Goal: Task Accomplishment & Management: Use online tool/utility

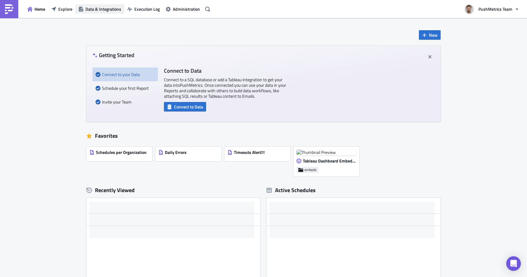
click at [107, 9] on span "Data & Integrations" at bounding box center [104, 9] width 36 height 6
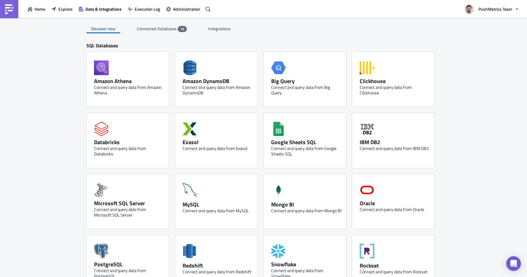
click at [211, 31] on span "Integrations" at bounding box center [219, 28] width 23 height 6
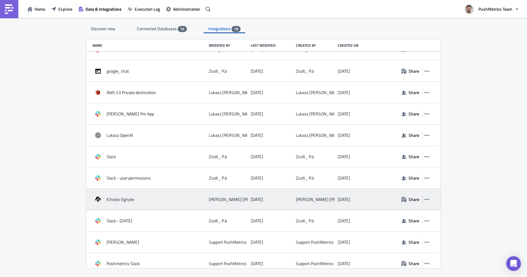
scroll to position [168, 0]
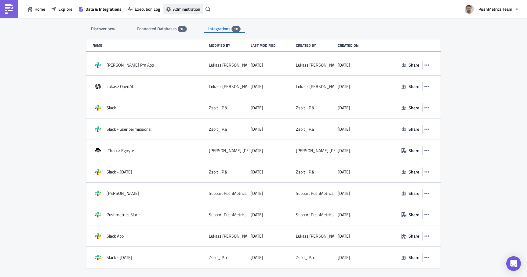
click at [177, 11] on span "Administration" at bounding box center [186, 9] width 27 height 6
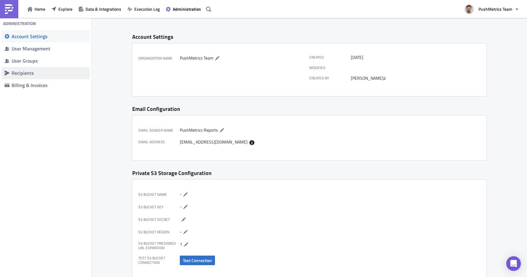
click at [38, 73] on div "Recipients" at bounding box center [49, 73] width 75 height 6
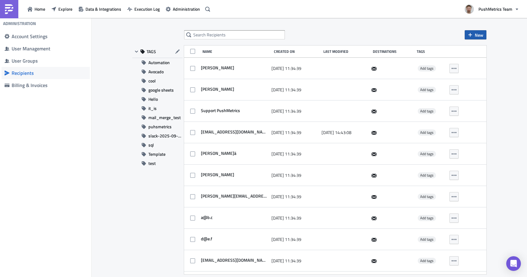
click at [475, 34] on button "New" at bounding box center [476, 34] width 22 height 9
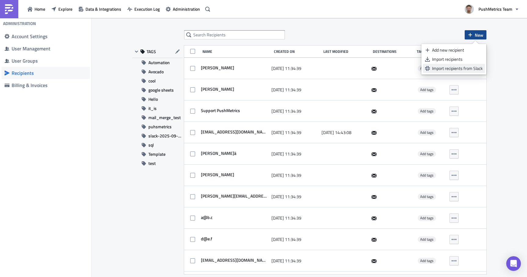
click at [467, 70] on div "Import recipients from Slack" at bounding box center [457, 68] width 51 height 6
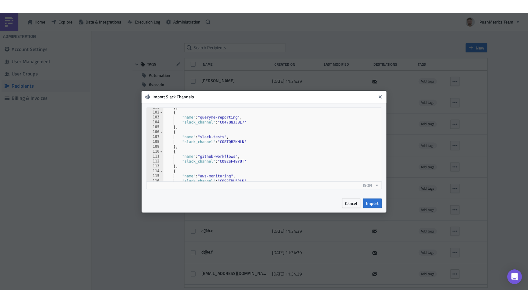
scroll to position [523, 0]
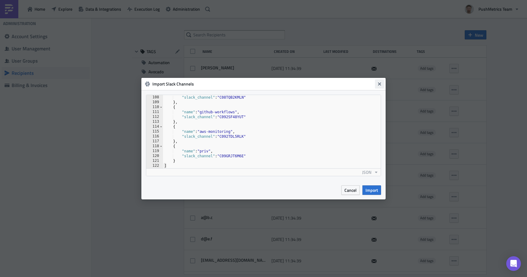
click at [379, 84] on icon "Close" at bounding box center [379, 83] width 3 height 3
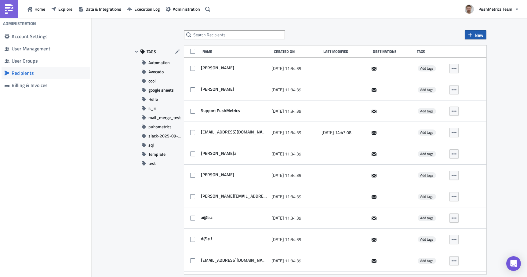
click at [476, 34] on span "New" at bounding box center [479, 35] width 9 height 6
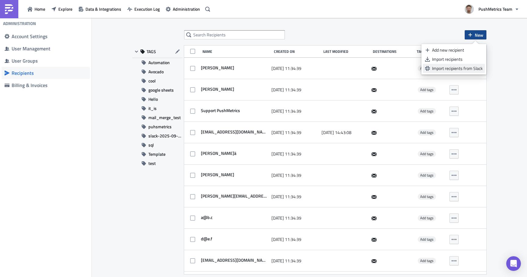
click at [456, 66] on div "Import recipients from Slack" at bounding box center [457, 68] width 51 height 6
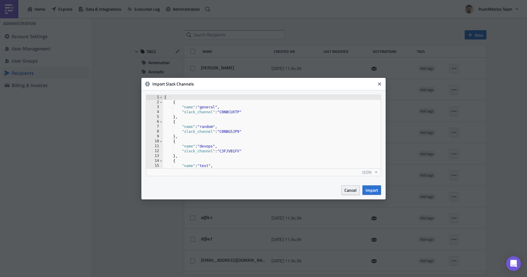
click at [350, 193] on span "Cancel" at bounding box center [351, 190] width 12 height 6
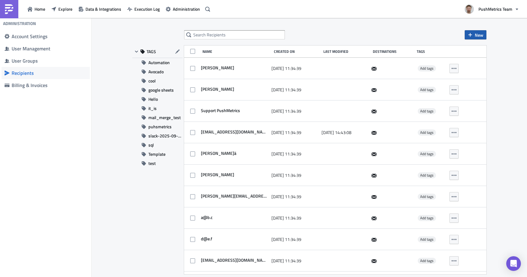
click at [475, 34] on span "New" at bounding box center [479, 35] width 9 height 6
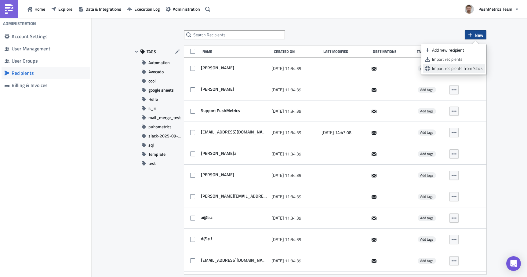
click at [469, 69] on div "Import recipients from Slack" at bounding box center [457, 68] width 51 height 6
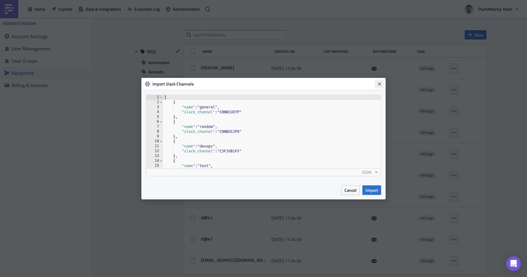
click at [379, 84] on icon "Close" at bounding box center [379, 83] width 3 height 3
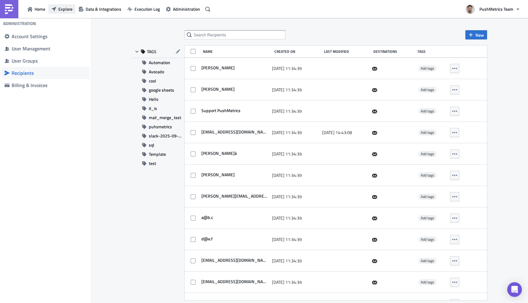
click at [64, 10] on span "Explore" at bounding box center [65, 9] width 14 height 6
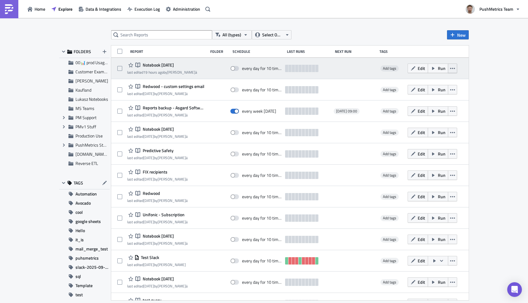
click at [454, 68] on icon "button" at bounding box center [452, 68] width 5 height 1
click at [438, 68] on span "Run" at bounding box center [442, 68] width 8 height 6
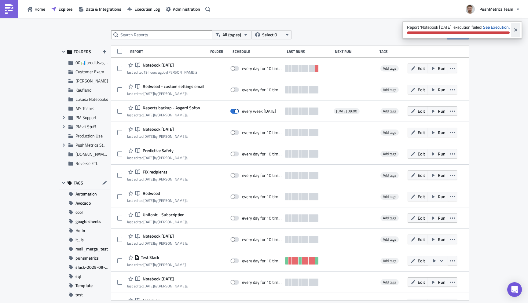
click at [517, 29] on icon "Close" at bounding box center [515, 29] width 3 height 3
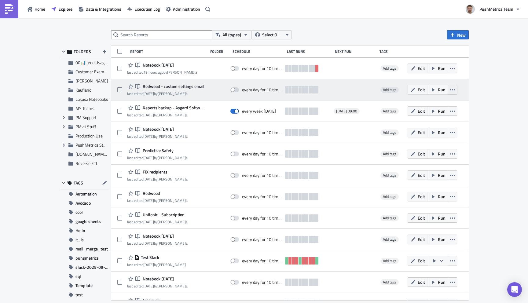
click at [453, 87] on icon "button" at bounding box center [452, 89] width 5 height 5
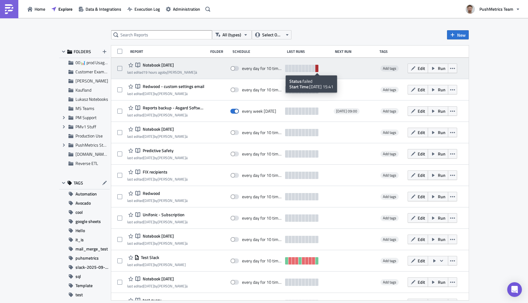
click at [318, 71] on link at bounding box center [316, 68] width 3 height 7
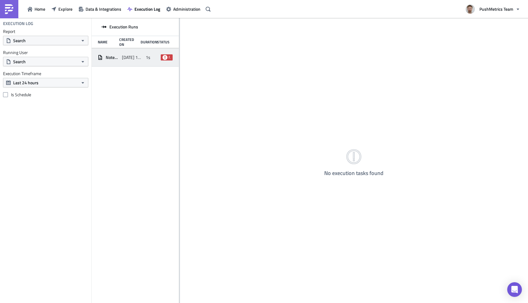
click at [149, 55] on span "1s" at bounding box center [148, 58] width 5 height 6
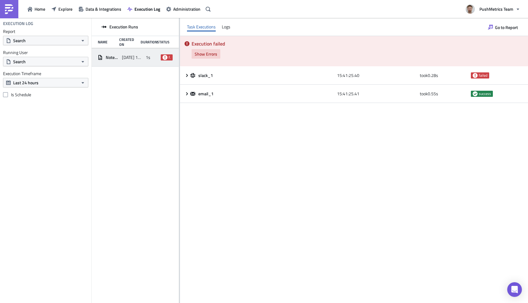
click at [211, 53] on span "Show Errors" at bounding box center [206, 54] width 23 height 6
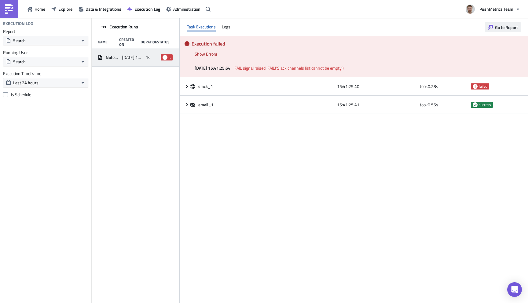
click at [501, 25] on span "Go to Report" at bounding box center [506, 27] width 23 height 6
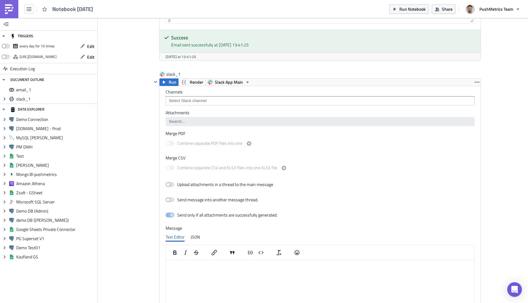
scroll to position [383, 0]
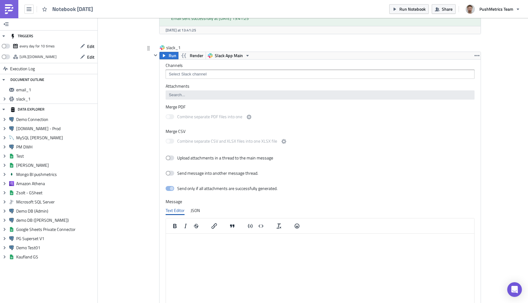
click at [230, 73] on input at bounding box center [319, 74] width 305 height 6
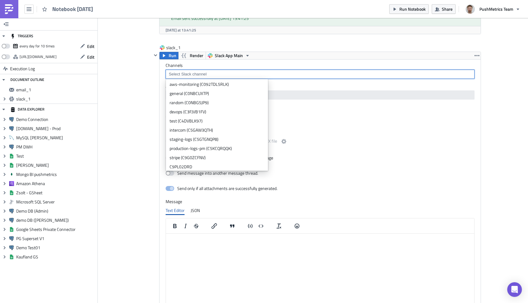
scroll to position [223, 0]
click at [143, 98] on div "Execution Log Notebook 2025-10-03 email_1 Run Render Default Pushmetrics SMTP I…" at bounding box center [313, 17] width 348 height 745
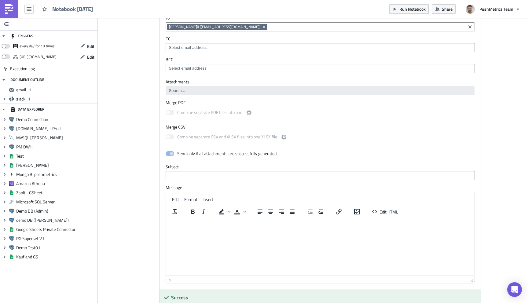
scroll to position [0, 0]
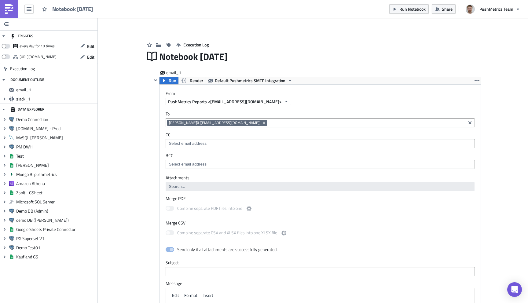
click at [14, 10] on link at bounding box center [9, 9] width 18 height 18
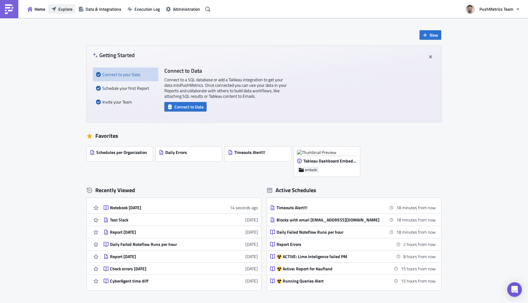
click at [72, 8] on span "Explore" at bounding box center [65, 9] width 14 height 6
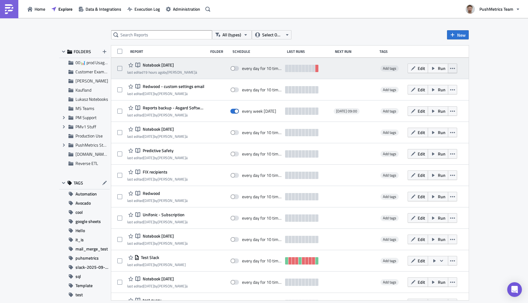
click at [455, 67] on button "button" at bounding box center [452, 68] width 9 height 9
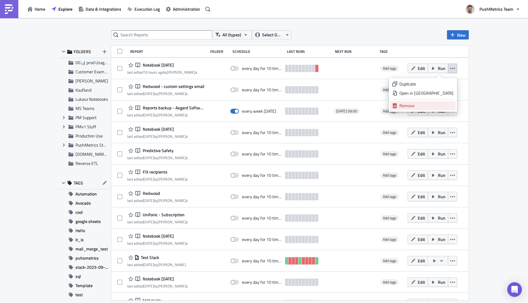
click at [431, 105] on div "Remove" at bounding box center [426, 106] width 54 height 6
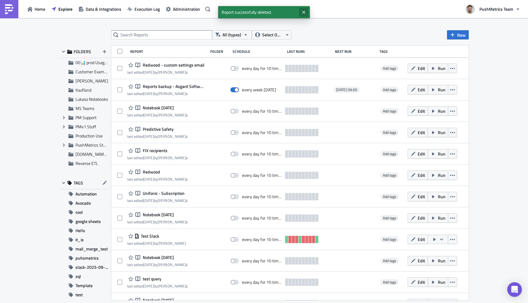
click at [307, 11] on button "Close" at bounding box center [303, 12] width 9 height 9
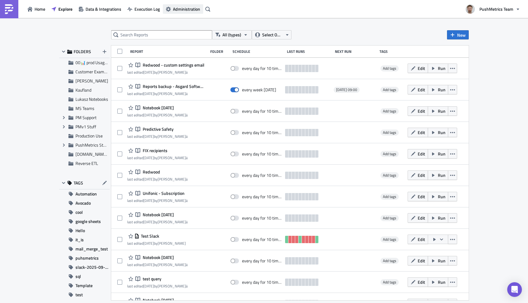
click at [178, 9] on span "Administration" at bounding box center [186, 9] width 27 height 6
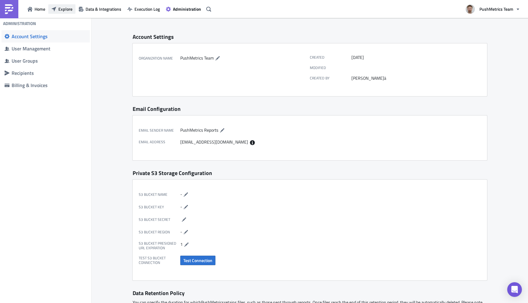
click at [60, 7] on span "Explore" at bounding box center [65, 9] width 14 height 6
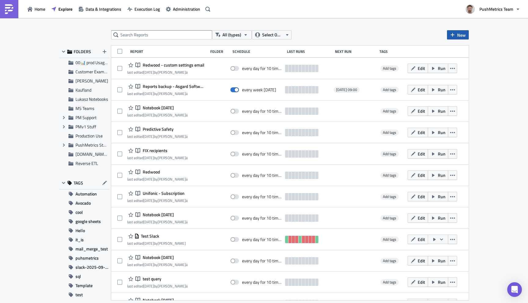
click at [462, 38] on span "New" at bounding box center [461, 35] width 9 height 6
click at [465, 50] on div "Report" at bounding box center [478, 50] width 41 height 6
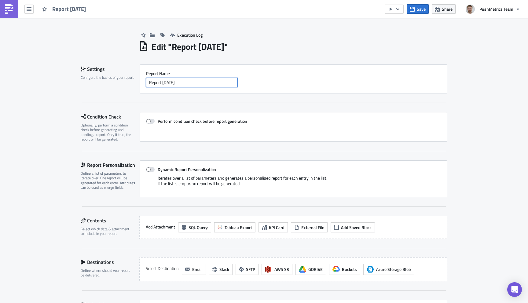
click at [202, 83] on input "Report 2025-10-04" at bounding box center [192, 82] width 92 height 9
type input "Slack Report"
click at [260, 95] on div "Settings Configure the basics of your report. Report Nam﻿e Slack Report" at bounding box center [264, 83] width 367 height 39
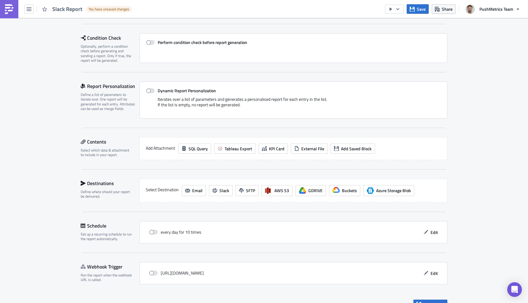
scroll to position [91, 0]
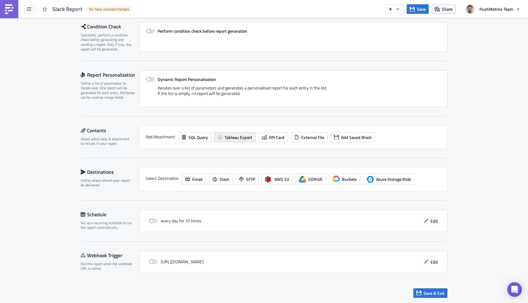
click at [237, 136] on span "Tableau Export" at bounding box center [239, 137] width 28 height 6
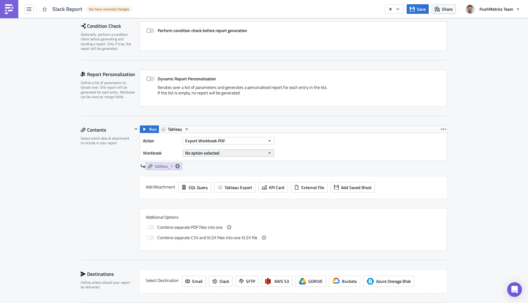
click at [220, 155] on button "No option selected" at bounding box center [229, 152] width 92 height 7
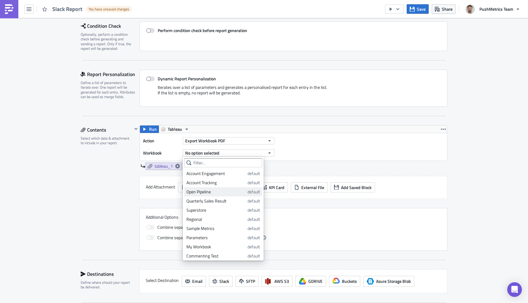
click at [214, 193] on div "Open Pipeline" at bounding box center [215, 192] width 59 height 6
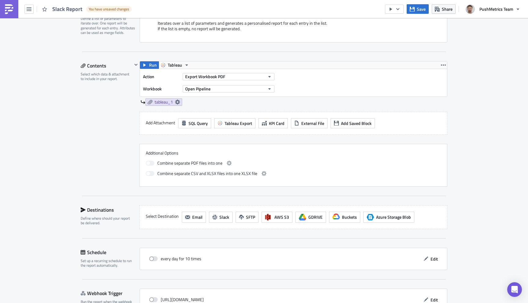
scroll to position [165, 0]
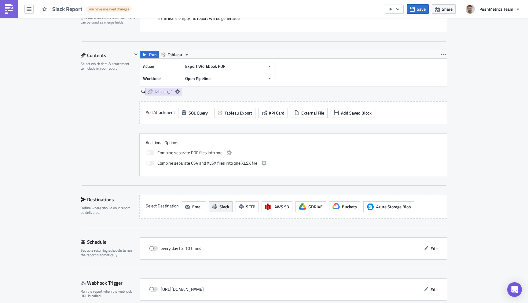
click at [216, 209] on icon "button" at bounding box center [214, 206] width 5 height 5
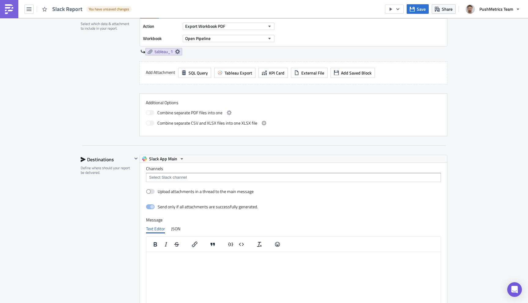
scroll to position [239, 0]
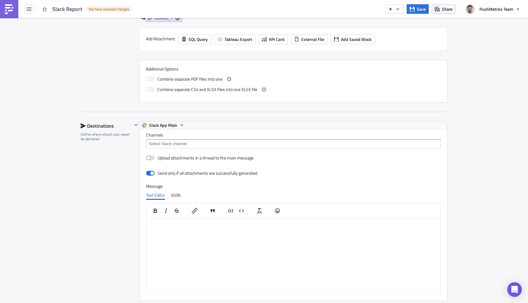
click at [182, 144] on input at bounding box center [293, 144] width 291 height 6
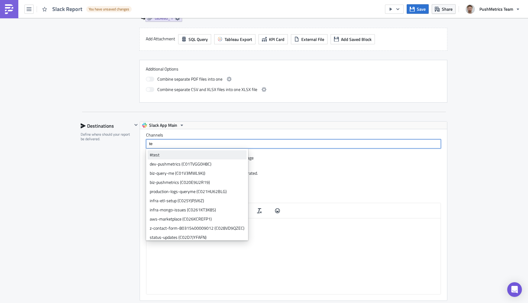
type input "te"
click at [180, 155] on div "#test" at bounding box center [197, 155] width 95 height 6
click at [106, 217] on div "Destinations Define where should your report be delivered." at bounding box center [107, 226] width 52 height 210
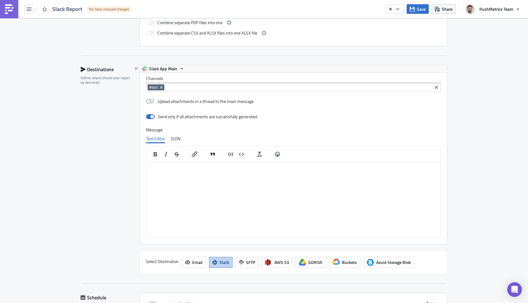
scroll to position [379, 0]
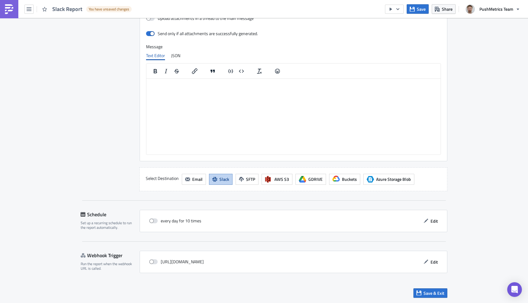
click at [223, 88] on html at bounding box center [293, 84] width 294 height 10
click at [436, 295] on span "Save & Exit" at bounding box center [434, 293] width 21 height 6
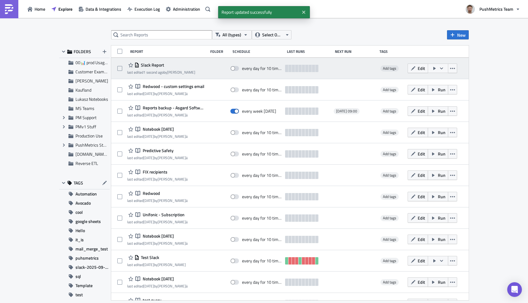
click at [441, 70] on icon "button" at bounding box center [441, 68] width 5 height 5
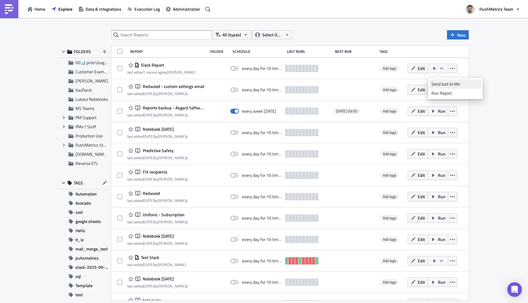
click at [445, 82] on div "Send Just to Me" at bounding box center [455, 84] width 48 height 6
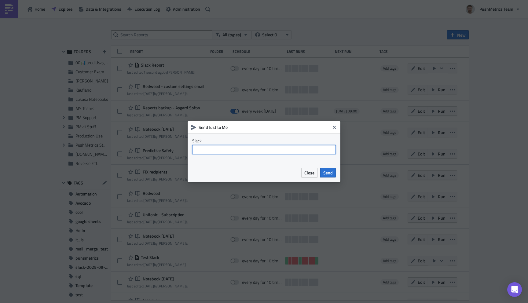
click at [235, 151] on input "text" at bounding box center [264, 149] width 144 height 9
click at [223, 149] on input "text" at bounding box center [264, 149] width 144 height 9
drag, startPoint x: 239, startPoint y: 131, endPoint x: 198, endPoint y: 128, distance: 40.8
click at [198, 128] on div "Send Just to Me" at bounding box center [264, 127] width 153 height 12
copy h6 "Send Just to Me"
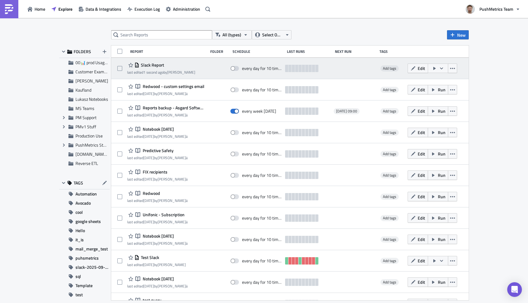
click at [154, 66] on span "Slack Report" at bounding box center [151, 65] width 25 height 6
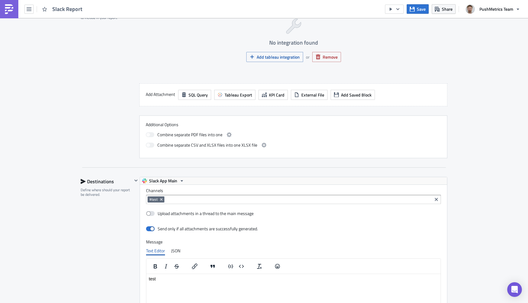
scroll to position [270, 0]
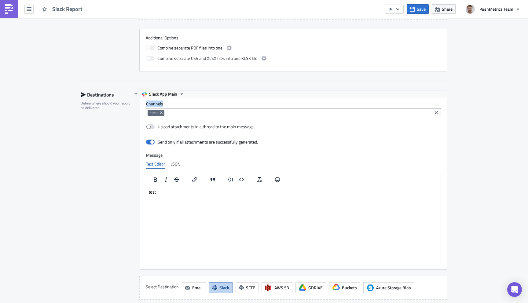
drag, startPoint x: 163, startPoint y: 105, endPoint x: 146, endPoint y: 107, distance: 17.5
click at [146, 107] on div "Channels #test Upload attachments in a thread to the main message Send only if …" at bounding box center [293, 183] width 307 height 171
copy label "Channels"
click at [163, 113] on icon "Remove Tag" at bounding box center [161, 112] width 5 height 5
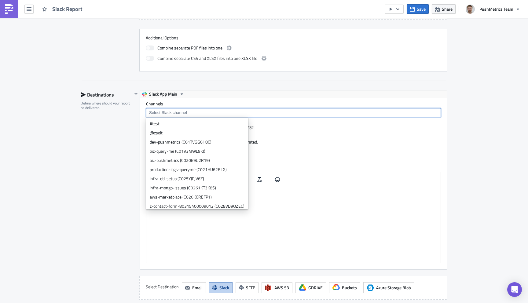
click at [176, 109] on div at bounding box center [293, 112] width 295 height 9
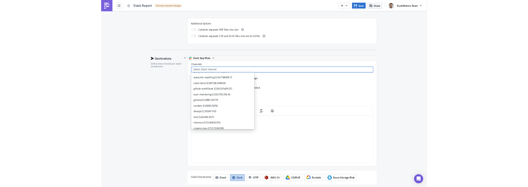
scroll to position [223, 0]
